Goal: Information Seeking & Learning: Understand process/instructions

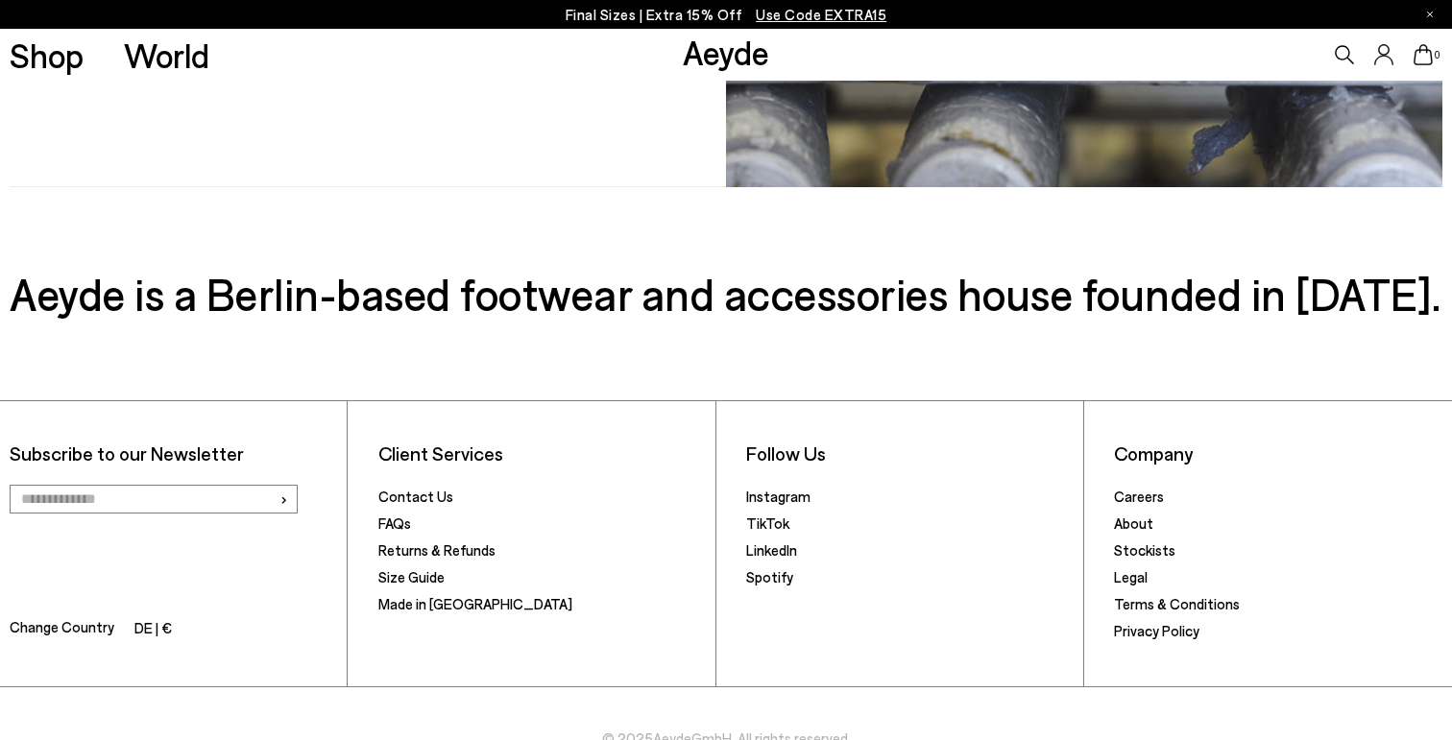
scroll to position [602, 0]
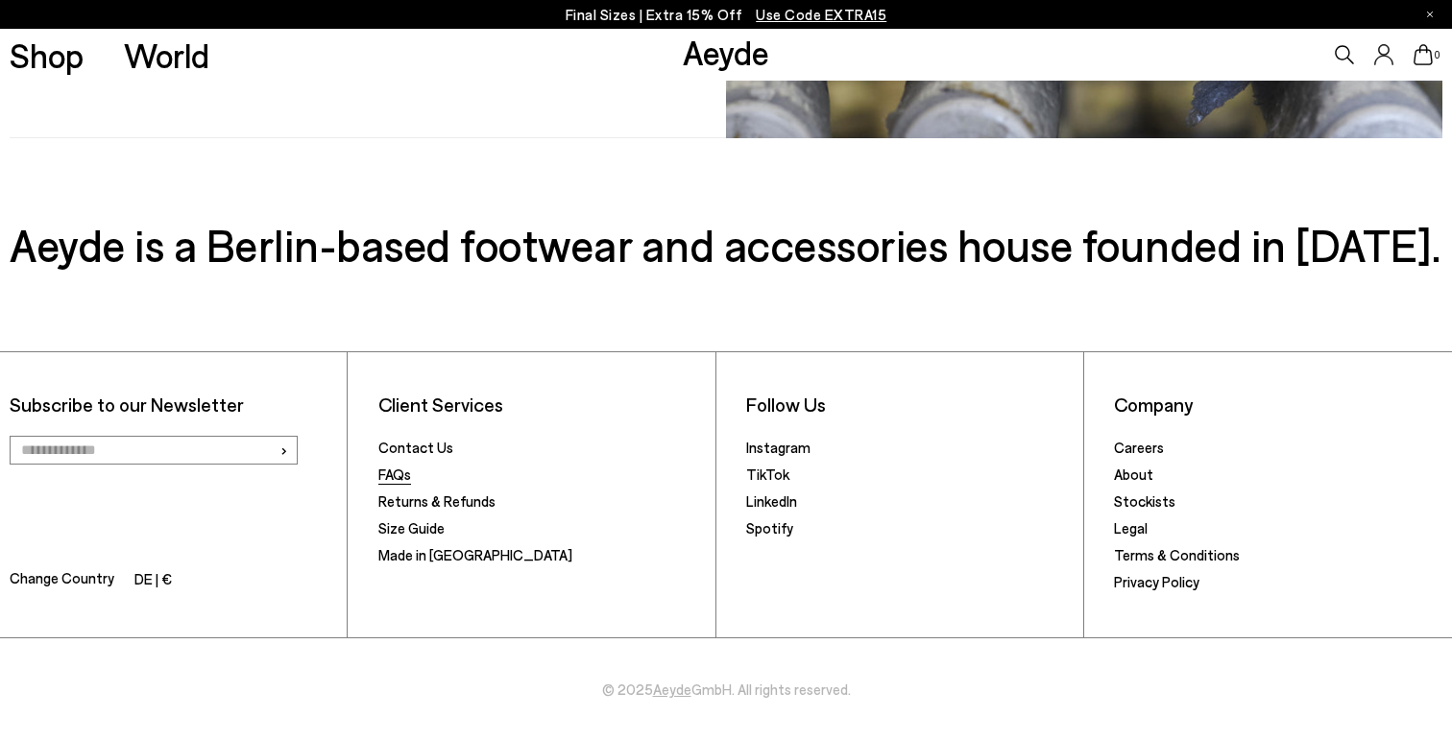
click at [401, 479] on link "FAQs" at bounding box center [394, 474] width 33 height 17
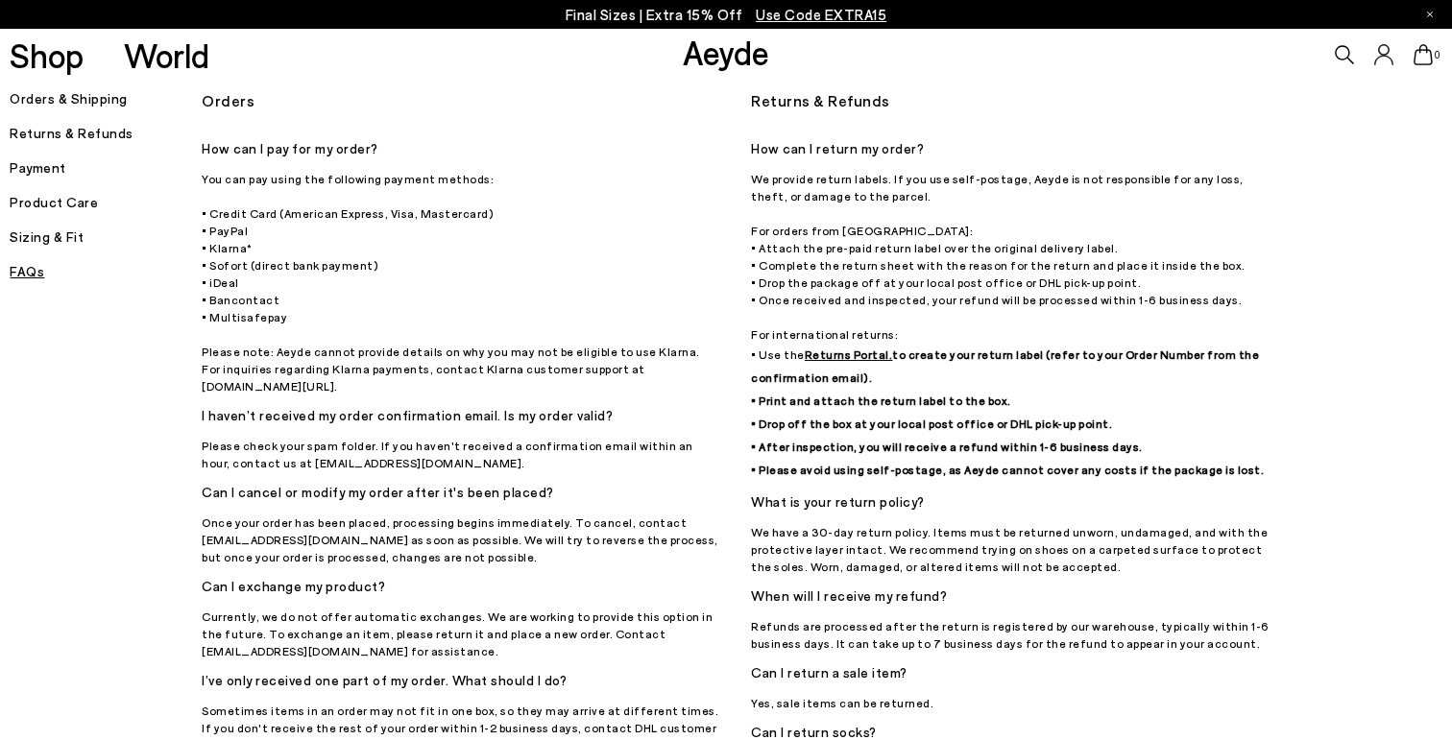
click at [94, 97] on h5 "Orders & Shipping" at bounding box center [106, 98] width 192 height 27
